Goal: Task Accomplishment & Management: Complete application form

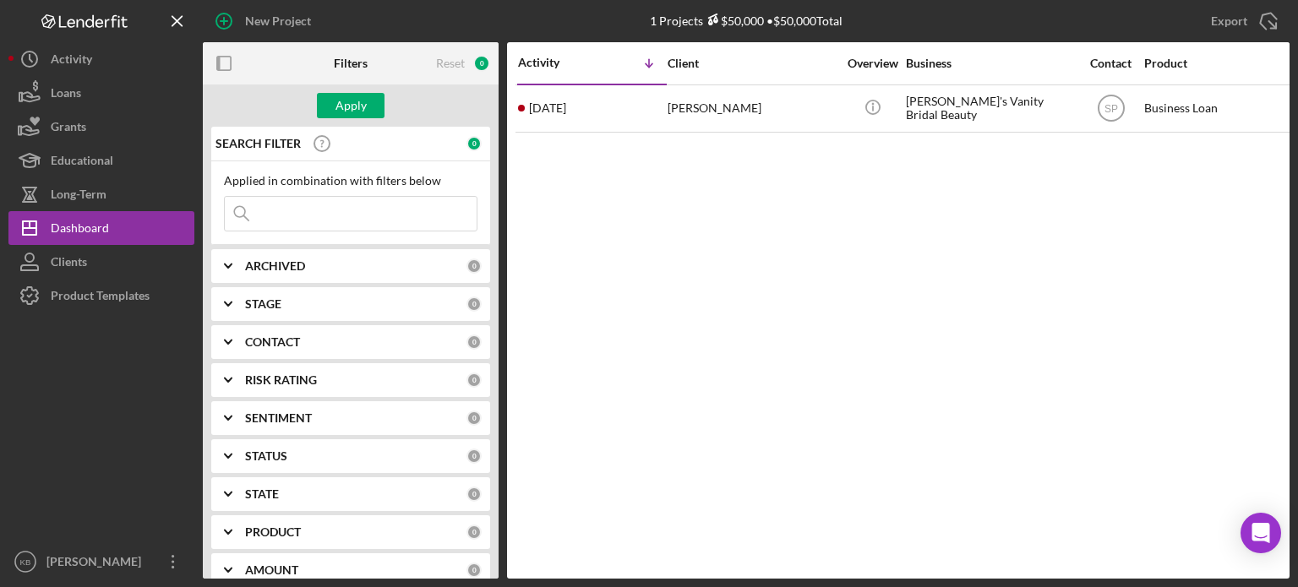
paste input "[PERSON_NAME]"
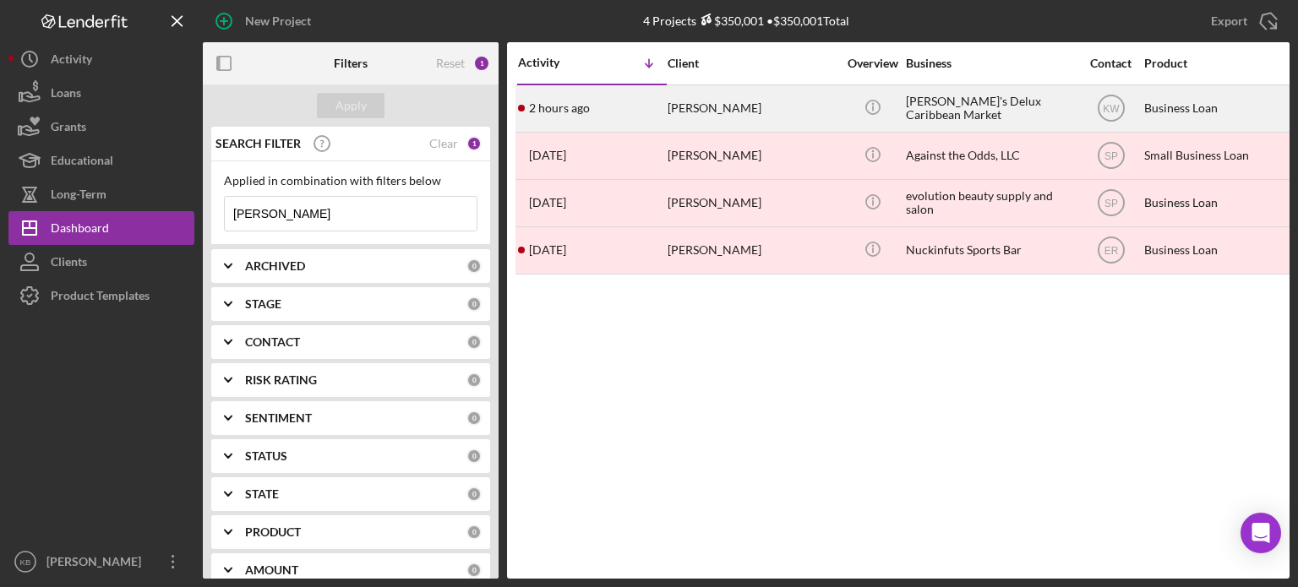
type input "[PERSON_NAME]"
click at [701, 107] on div "[PERSON_NAME]" at bounding box center [752, 108] width 169 height 45
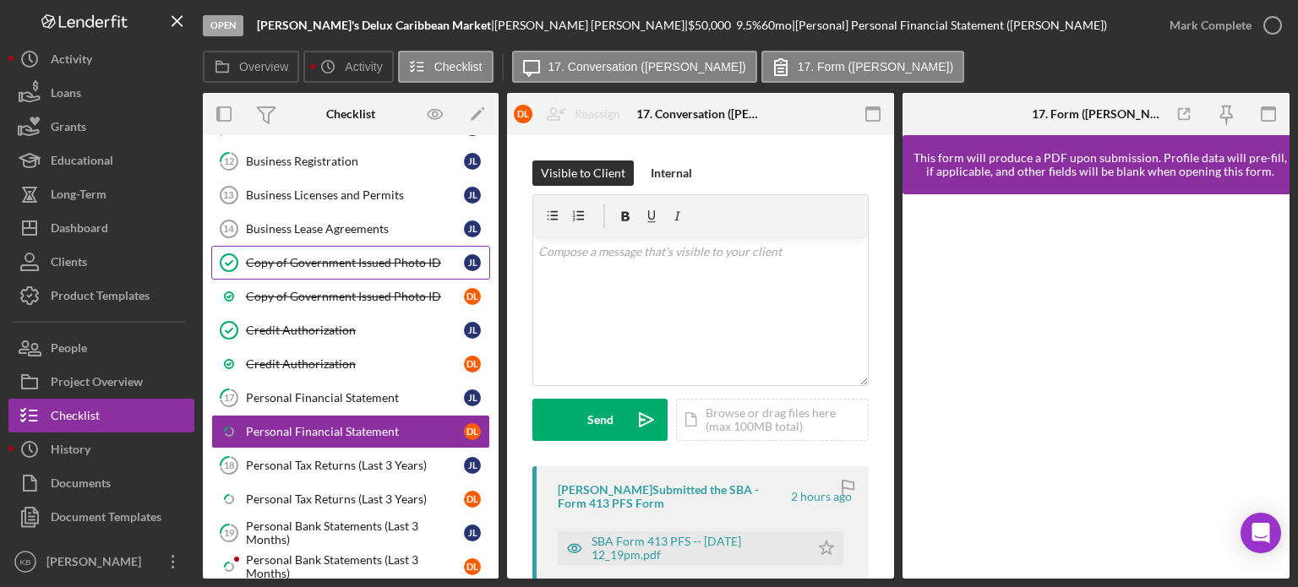
scroll to position [777, 0]
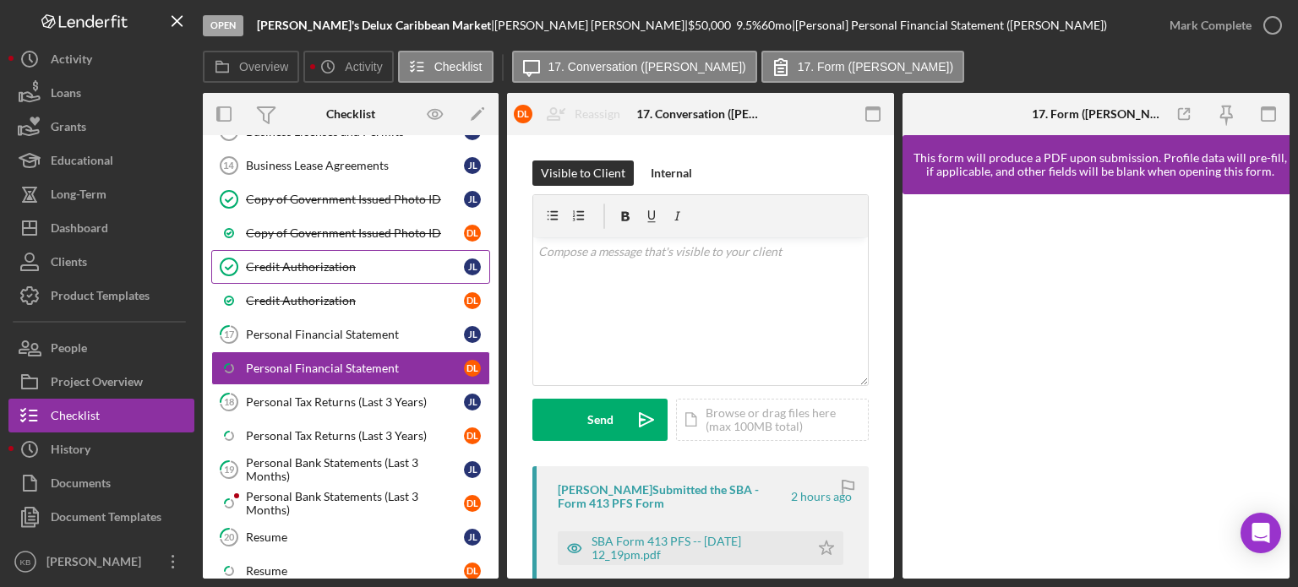
click at [318, 260] on div "Credit Authorization" at bounding box center [355, 267] width 218 height 14
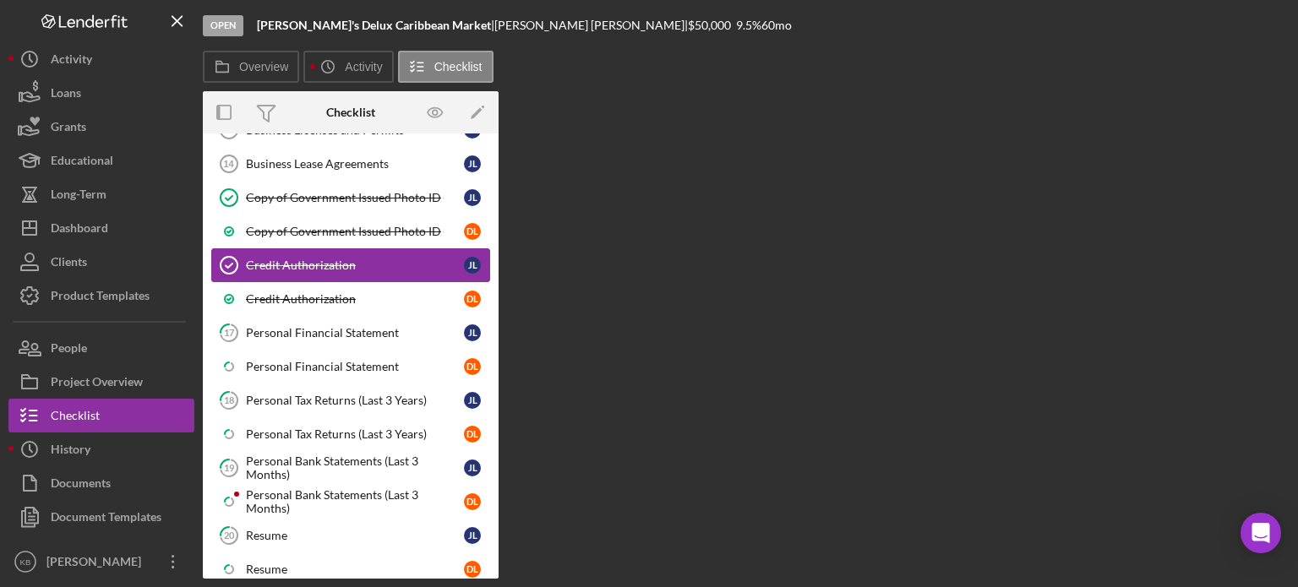
click at [318, 260] on div "Credit Authorization" at bounding box center [355, 266] width 218 height 14
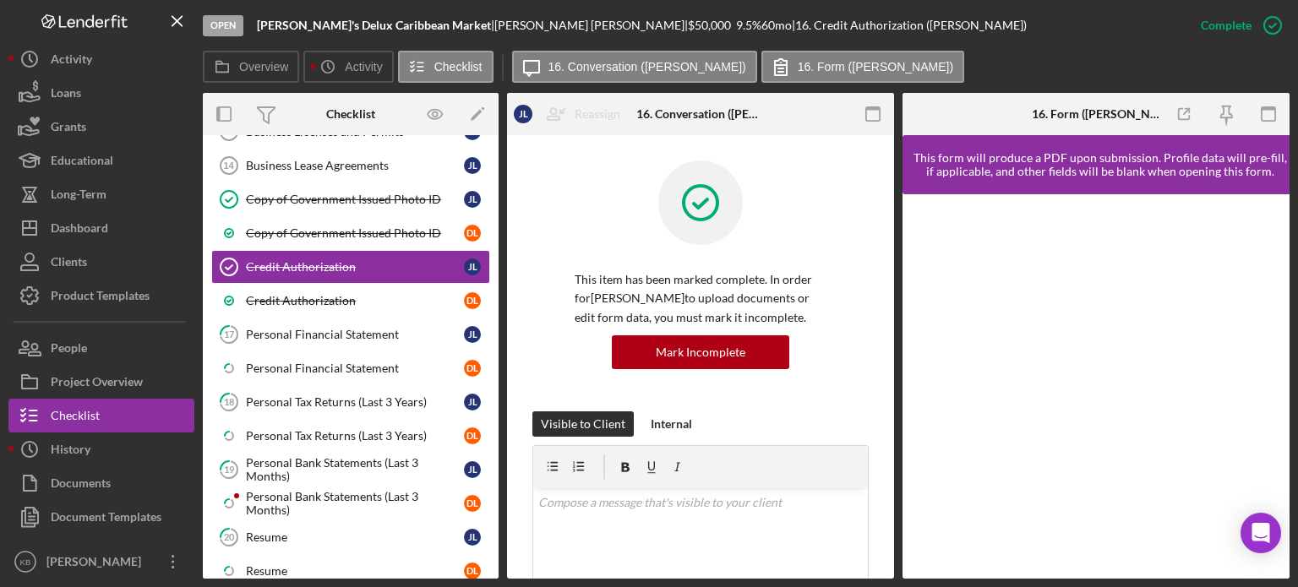
drag, startPoint x: 888, startPoint y: 286, endPoint x: 888, endPoint y: 313, distance: 27.0
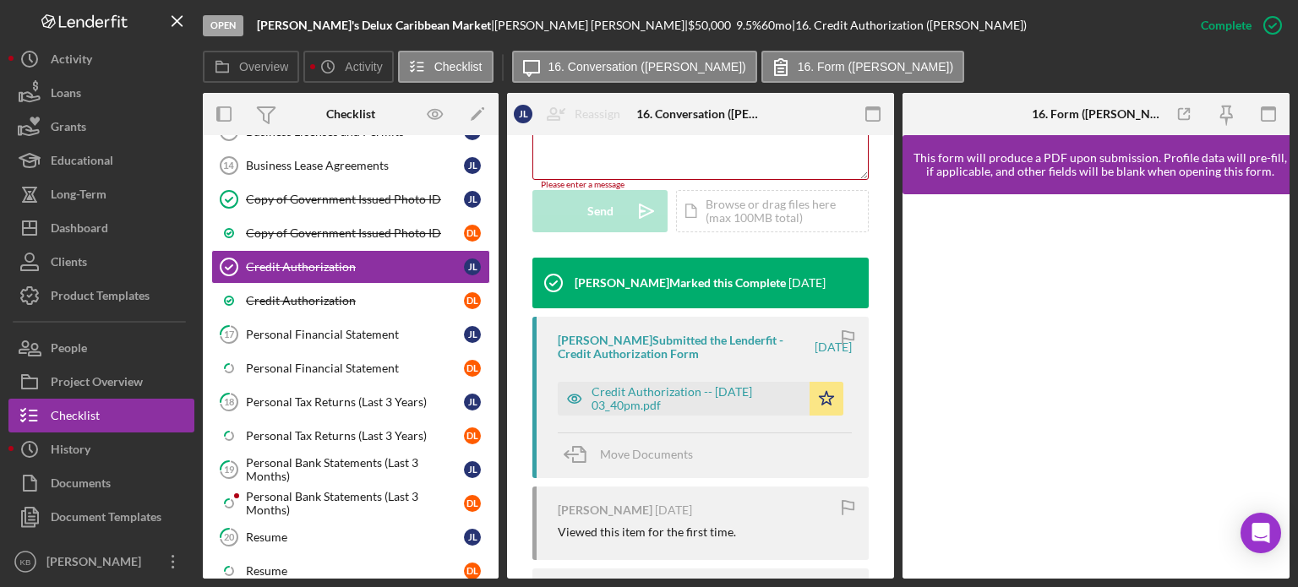
scroll to position [477, 0]
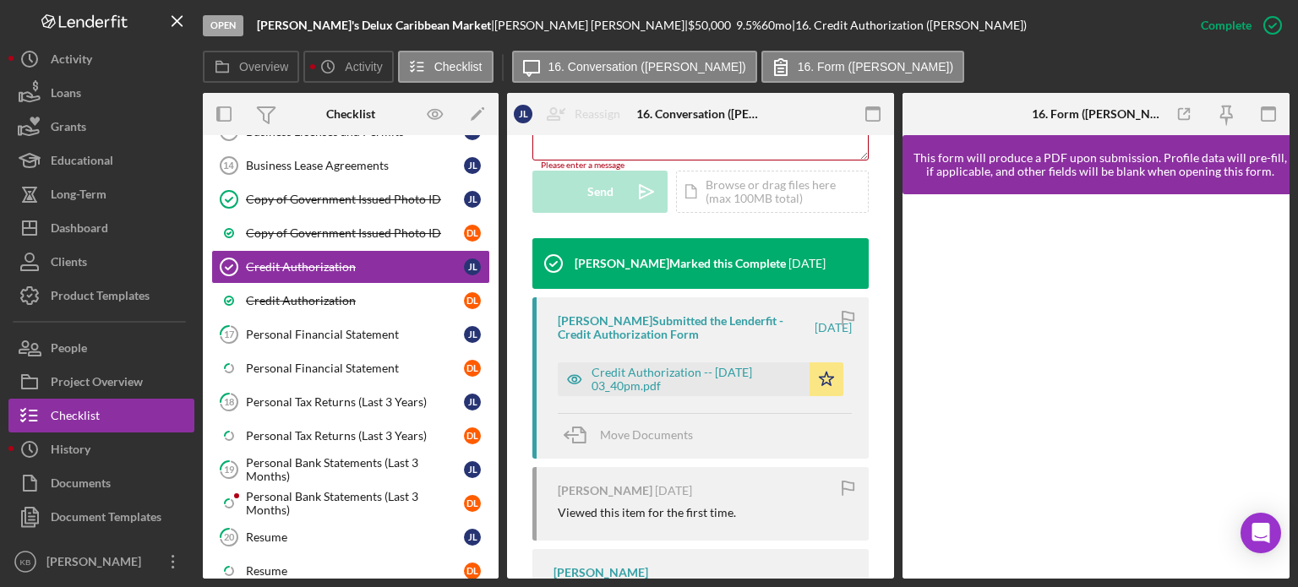
click at [664, 405] on div "[PERSON_NAME] Submitted the Lenderfit - Credit Authorization Form [DATE] Credit…" at bounding box center [700, 377] width 336 height 161
click at [653, 378] on div "Credit Authorization -- [DATE] 03_40pm.pdf" at bounding box center [696, 379] width 210 height 27
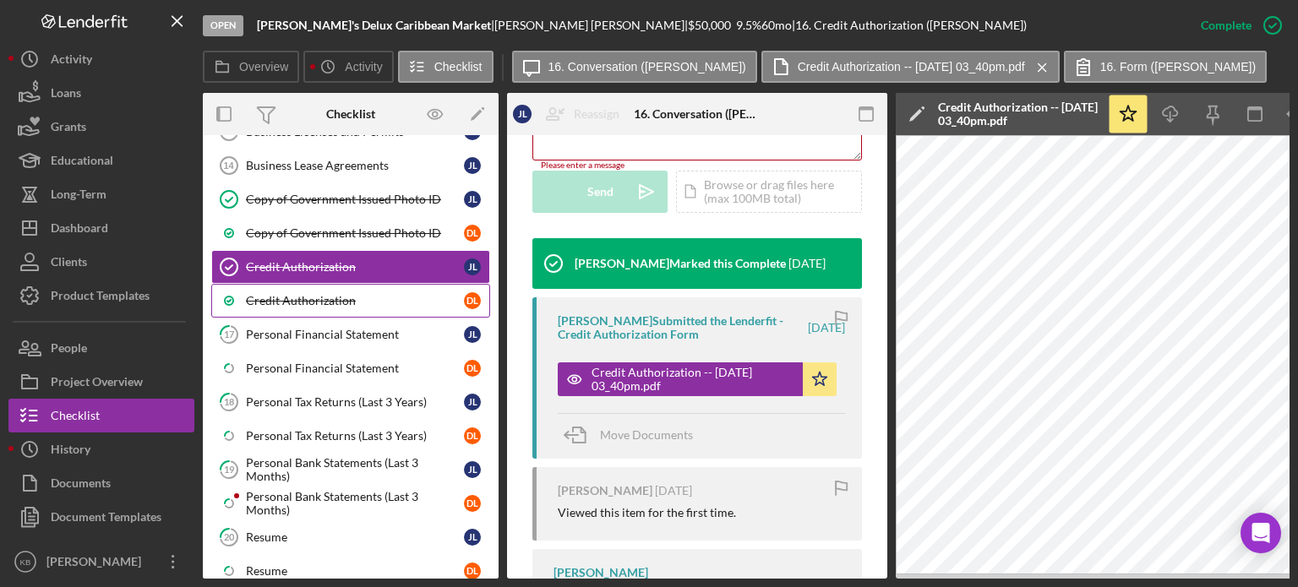
click at [297, 294] on div "Credit Authorization" at bounding box center [355, 301] width 218 height 14
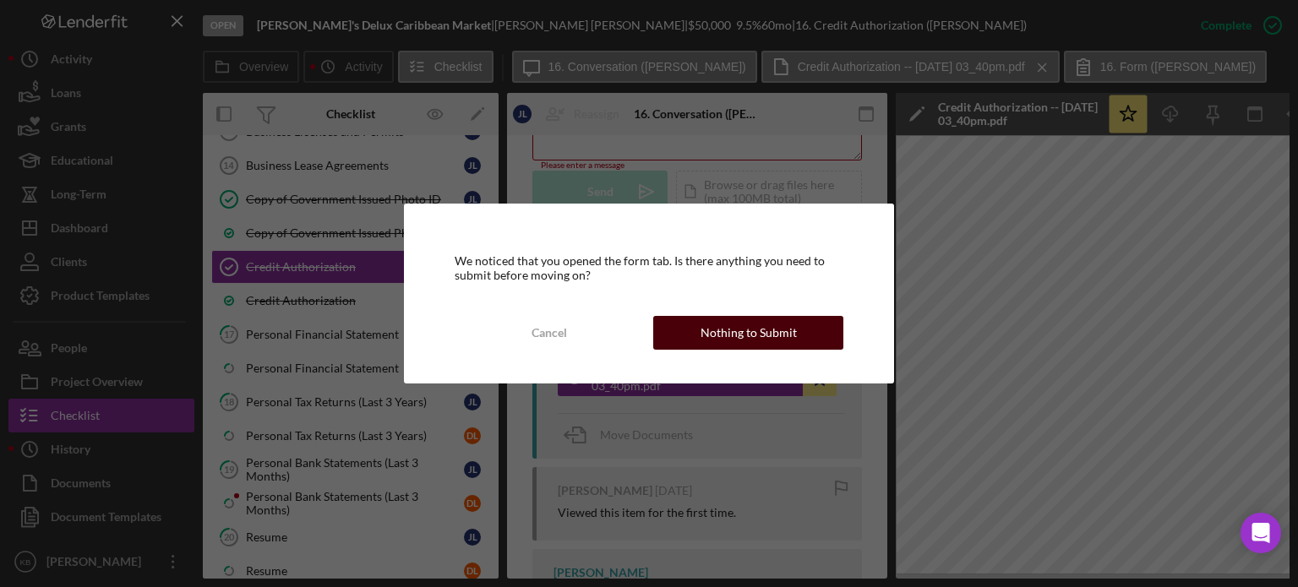
click at [751, 348] on div "Cancel Nothing to Submit" at bounding box center [650, 333] width 390 height 34
click at [746, 335] on div "Nothing to Submit" at bounding box center [748, 333] width 96 height 34
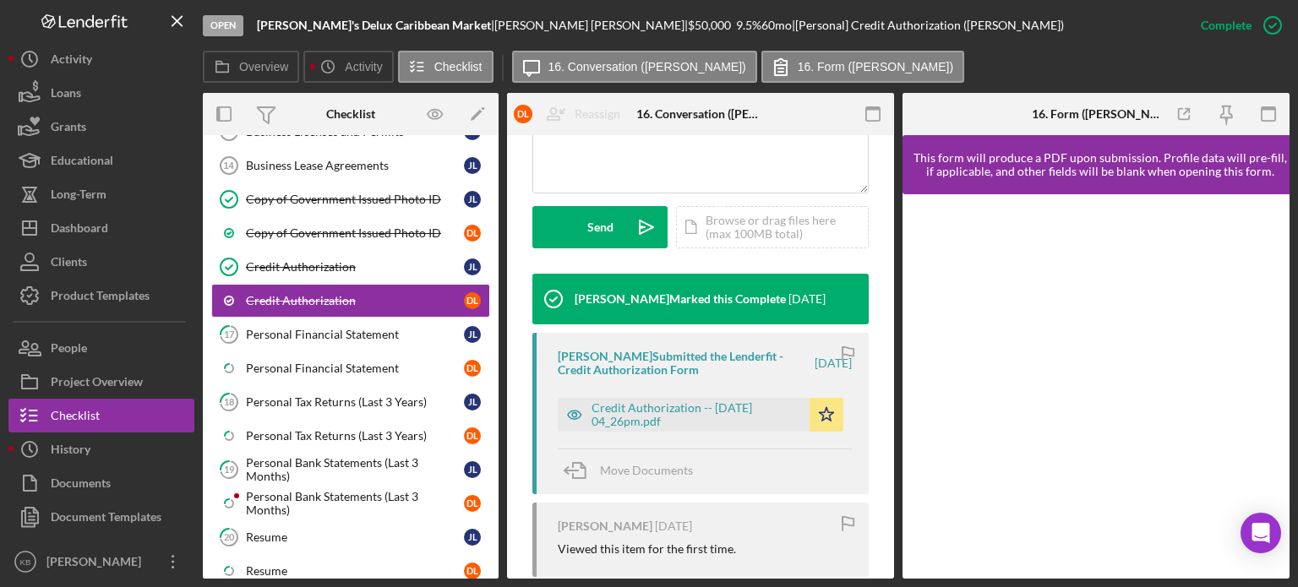
scroll to position [462, 0]
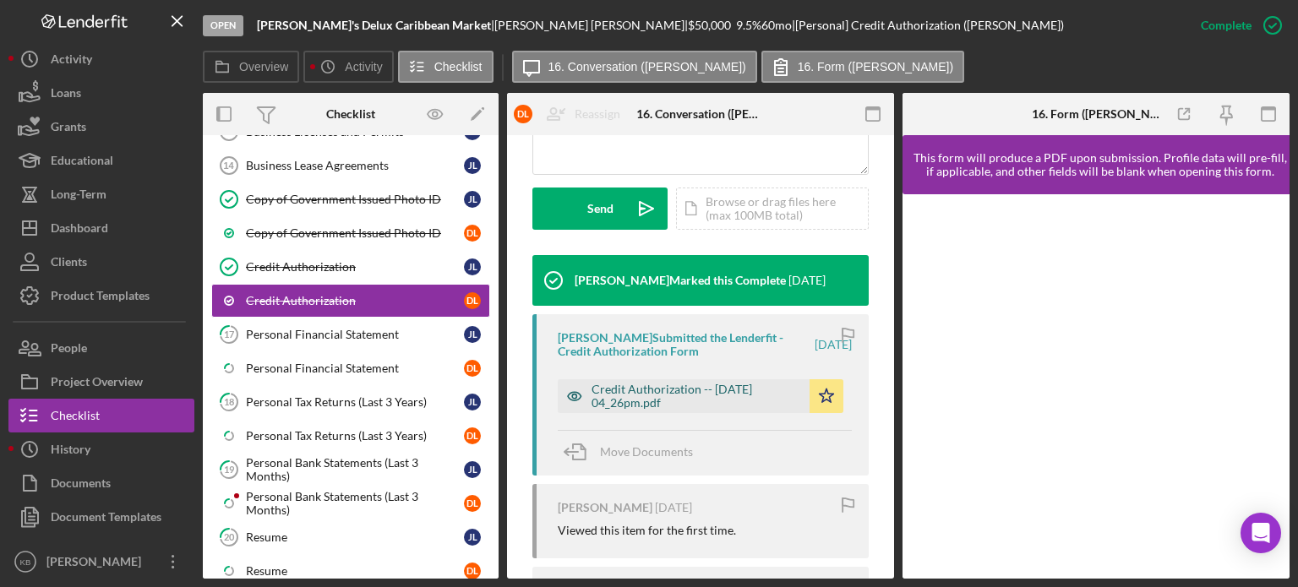
click at [663, 397] on div "Credit Authorization -- [DATE] 04_26pm.pdf" at bounding box center [696, 396] width 210 height 27
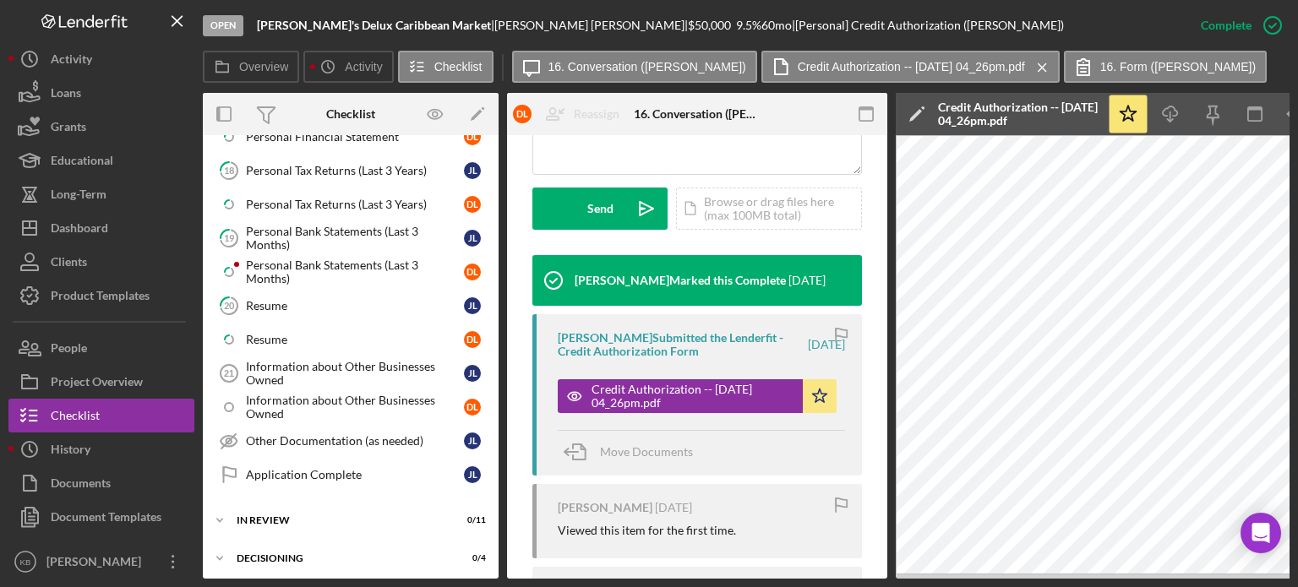
scroll to position [1118, 0]
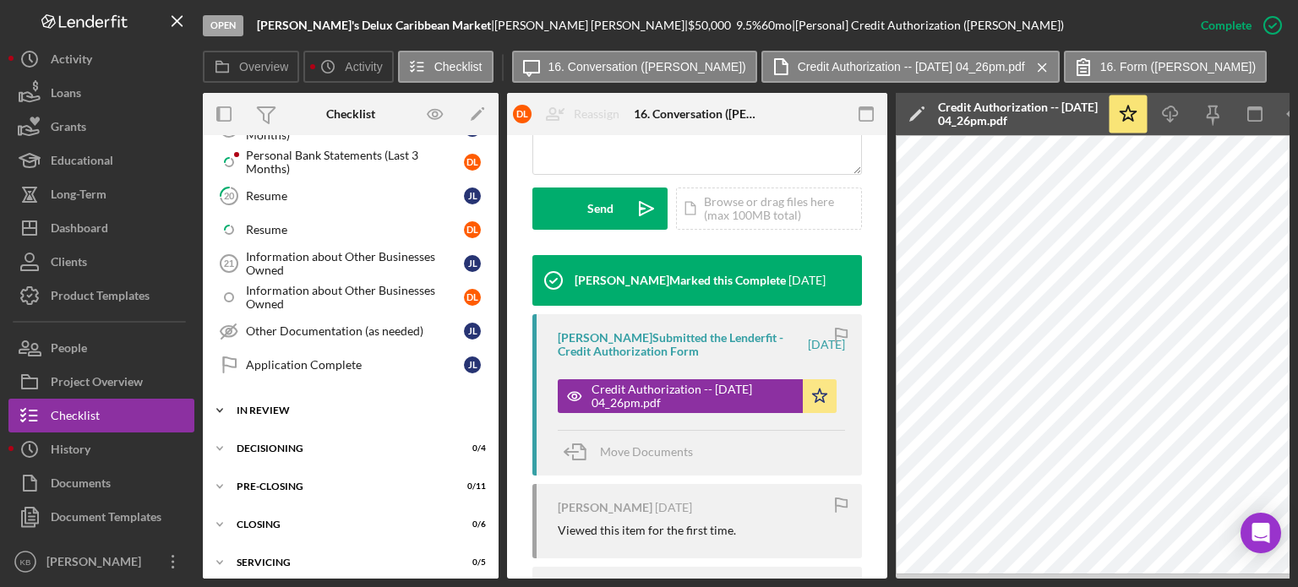
click at [233, 394] on icon "Icon/Expander" at bounding box center [220, 411] width 34 height 34
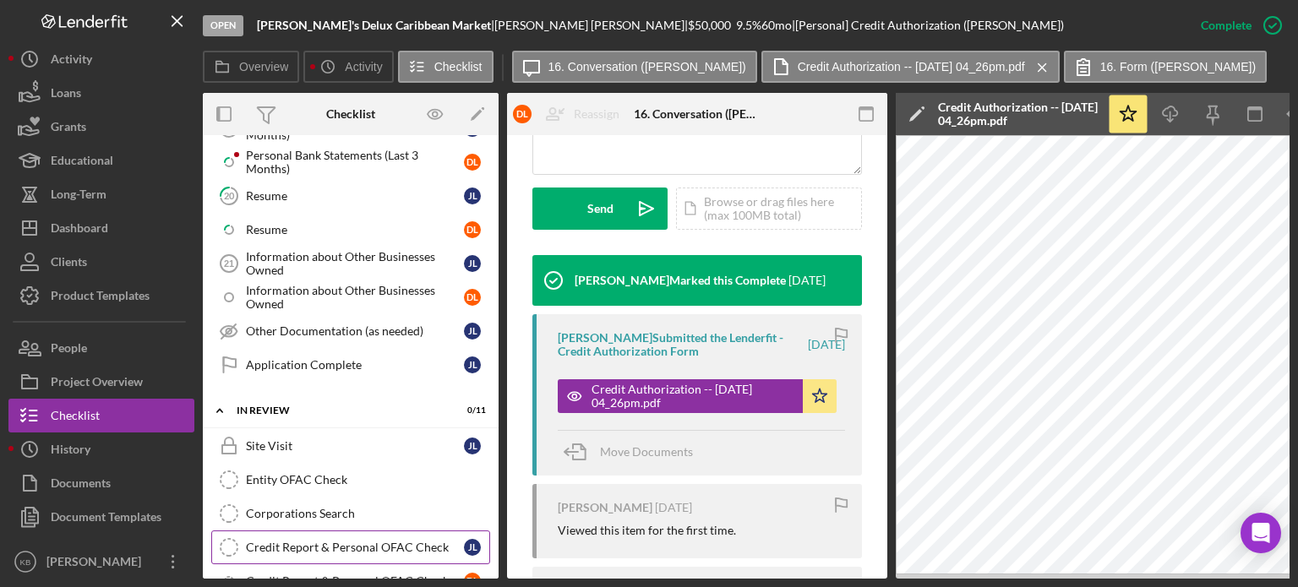
click at [350, 531] on link "Credit Report & Personal OFAC Check Credit Report & Personal OFAC Check [PERSON…" at bounding box center [350, 548] width 279 height 34
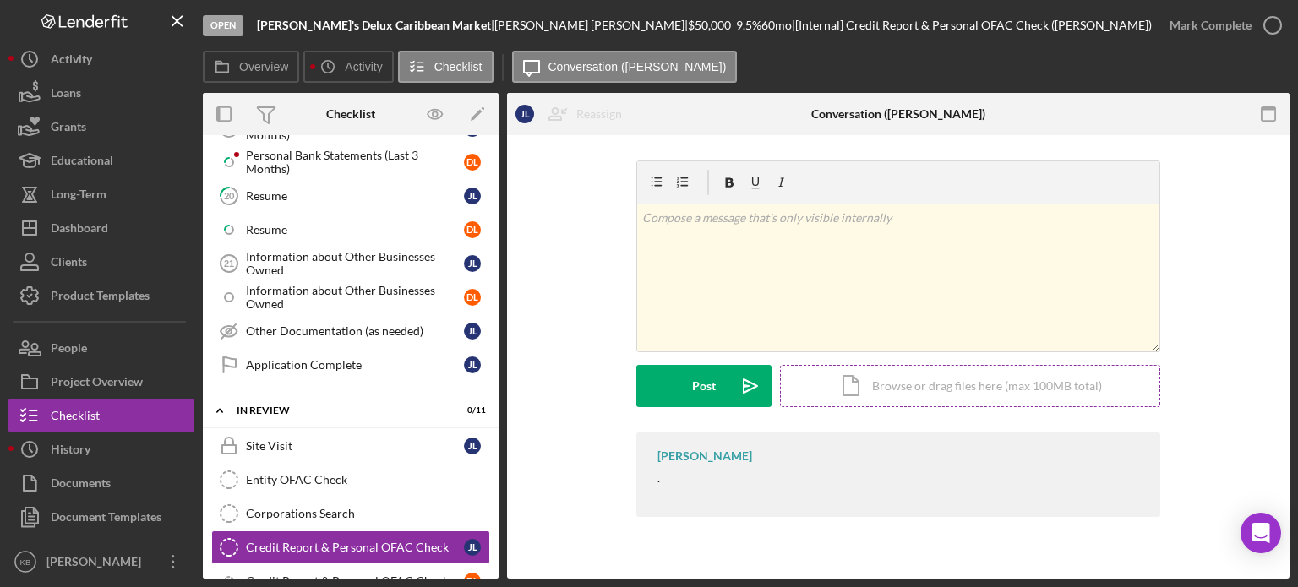
click at [951, 391] on div "Icon/Document Browse or drag files here (max 100MB total) Tap to choose files o…" at bounding box center [970, 386] width 380 height 42
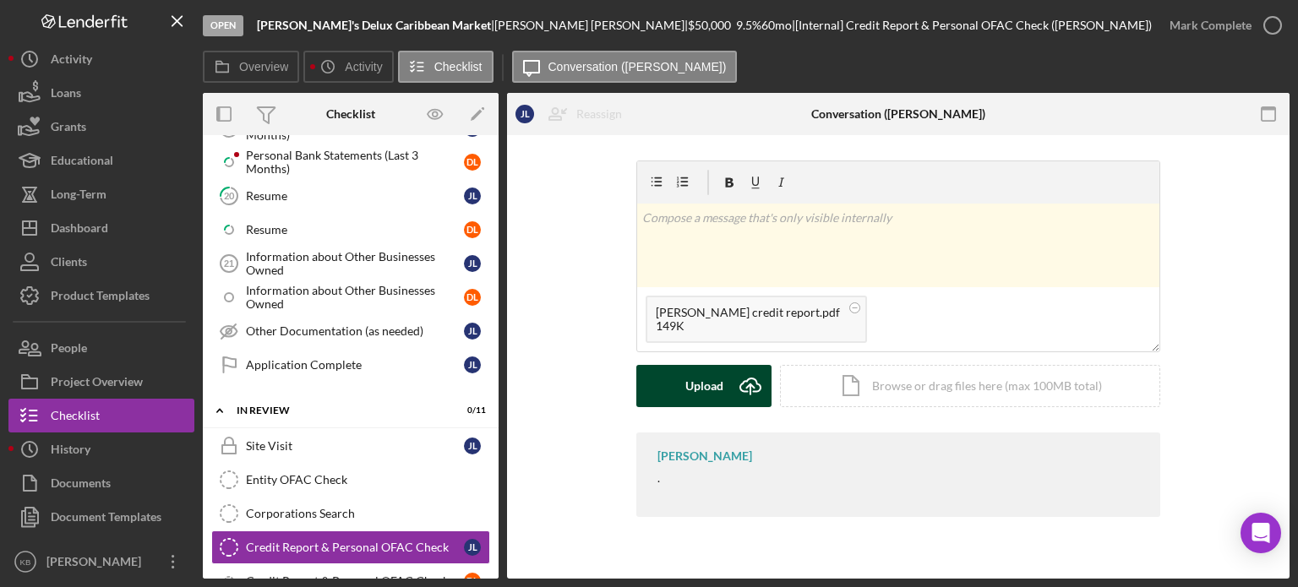
click at [698, 392] on div "Upload" at bounding box center [704, 386] width 38 height 42
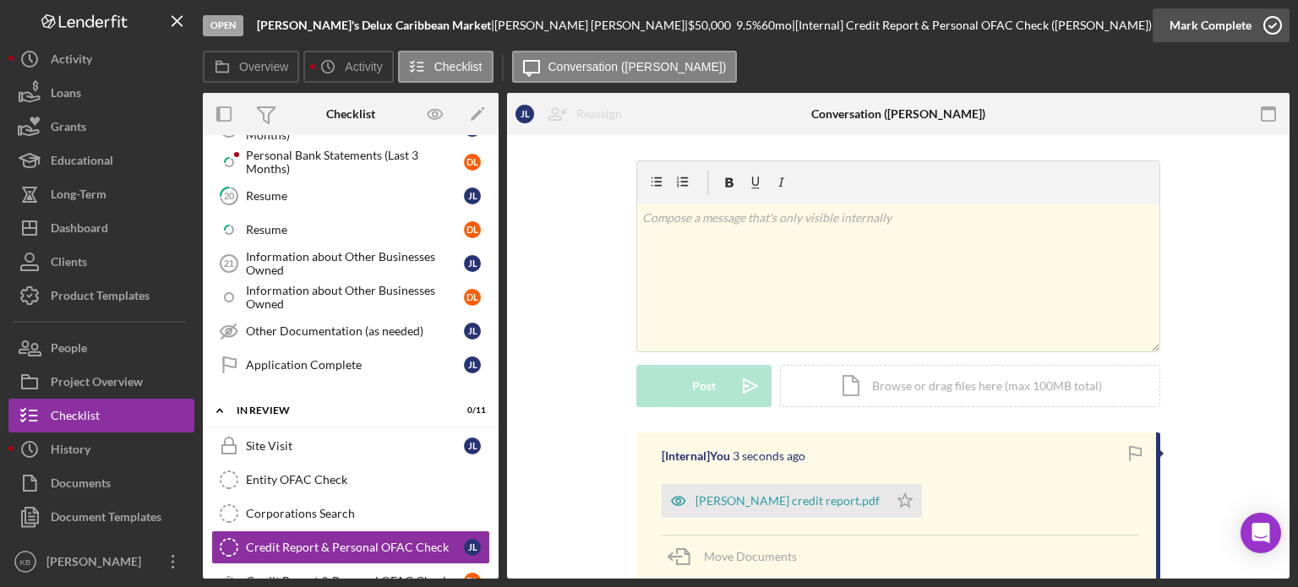
click at [1267, 21] on icon "button" at bounding box center [1272, 25] width 42 height 42
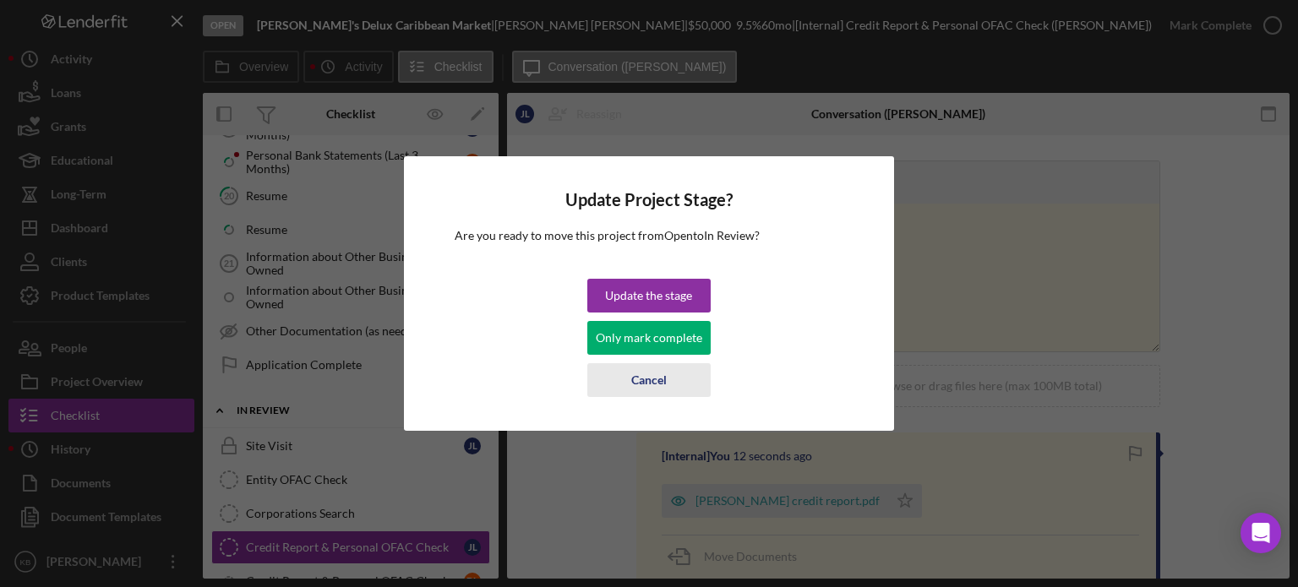
click at [643, 378] on div "Cancel" at bounding box center [648, 380] width 35 height 34
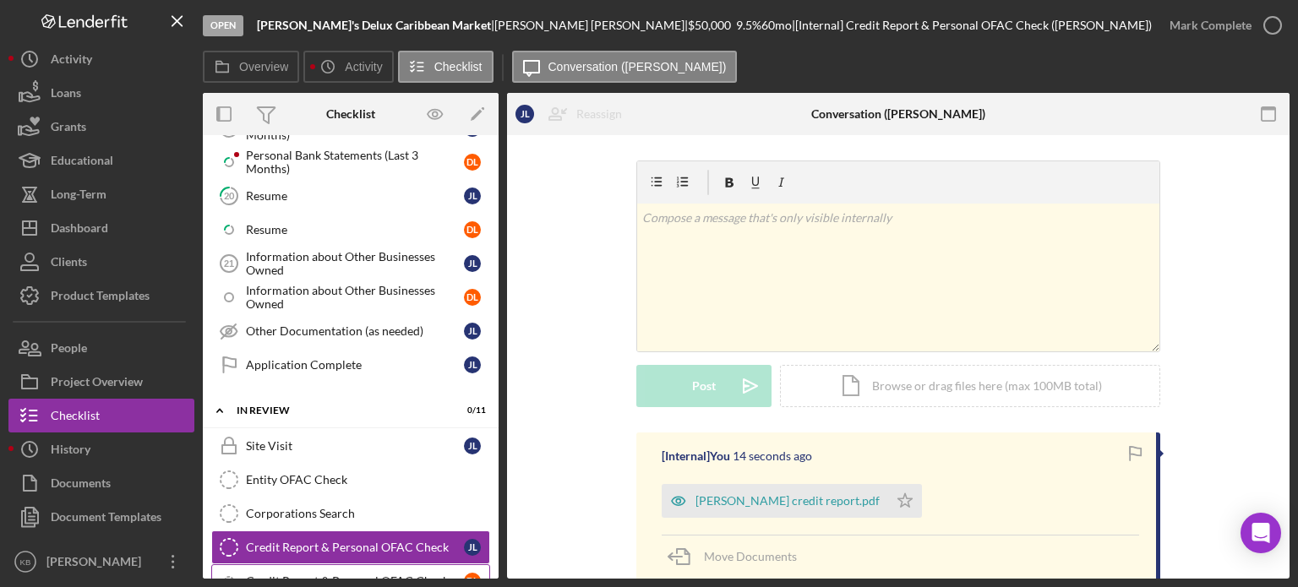
click at [365, 575] on div "Credit Report & Personal OFAC Check" at bounding box center [355, 582] width 218 height 14
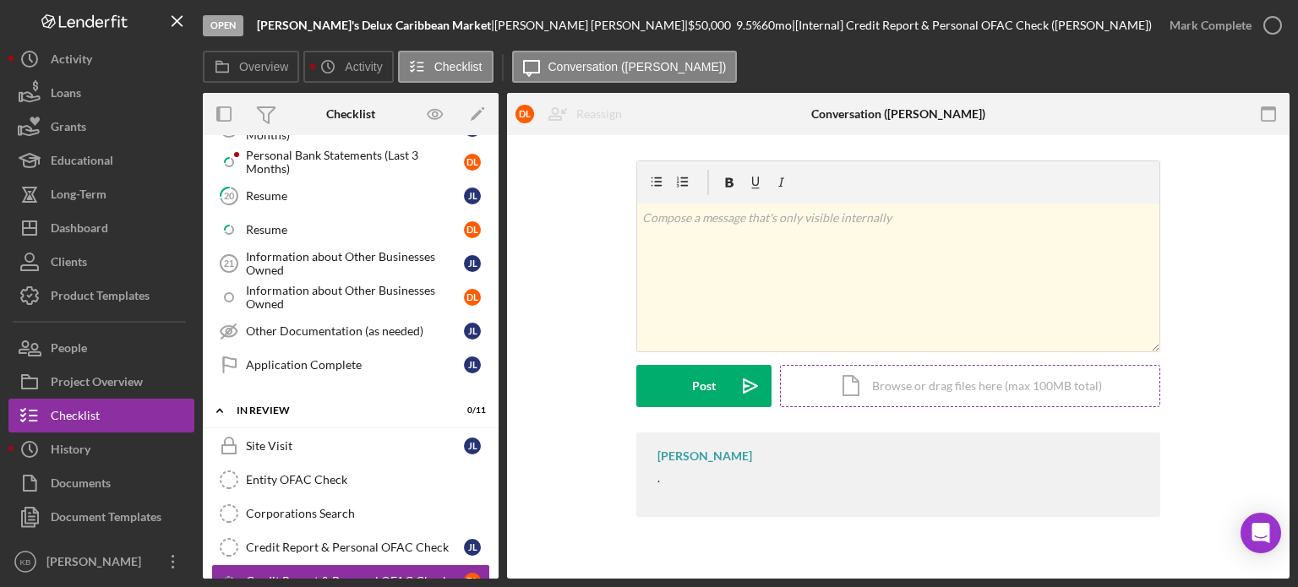
click at [871, 384] on div "Icon/Document Browse or drag files here (max 100MB total) Tap to choose files o…" at bounding box center [970, 386] width 380 height 42
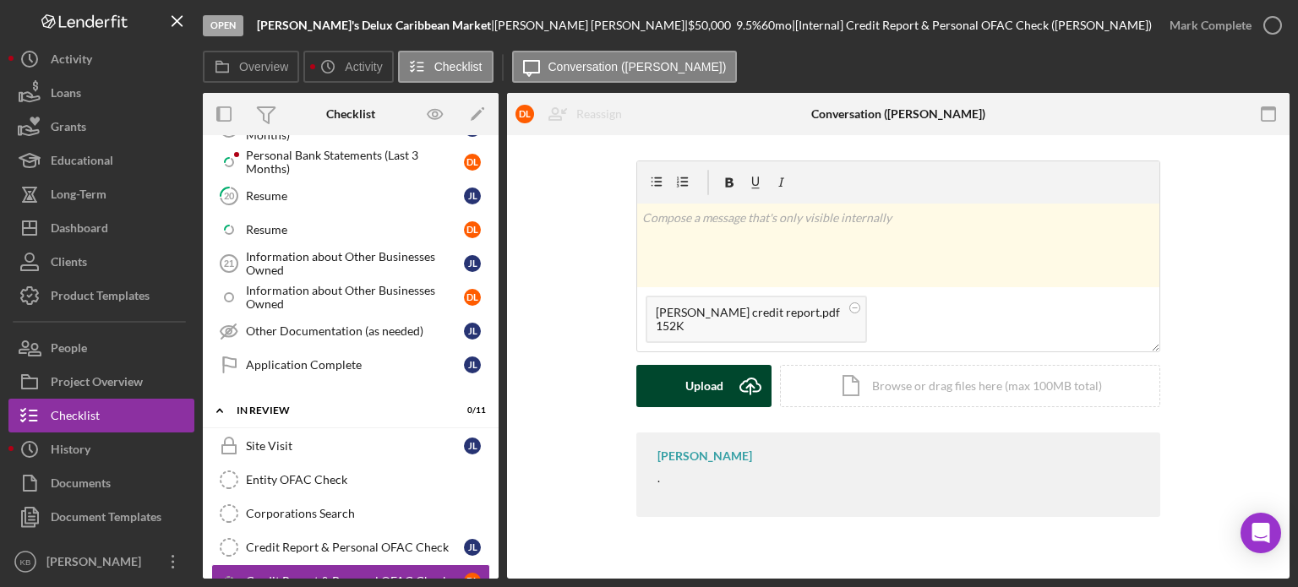
click at [687, 378] on div "Upload" at bounding box center [704, 386] width 38 height 42
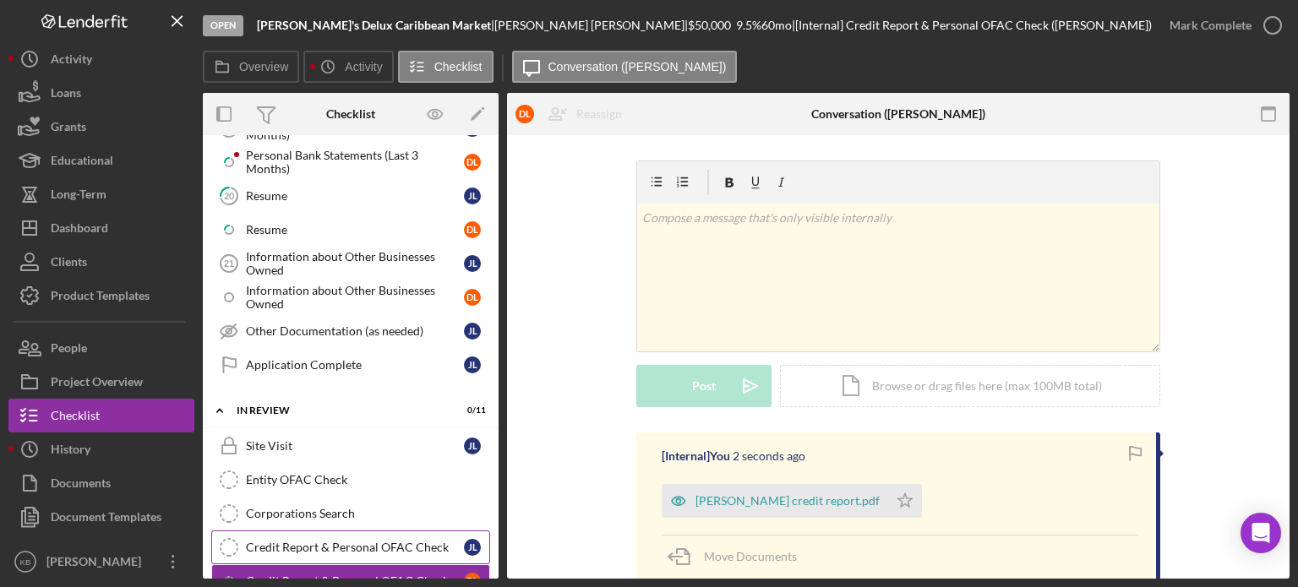
click at [370, 541] on div "Credit Report & Personal OFAC Check" at bounding box center [355, 548] width 218 height 14
